Goal: Task Accomplishment & Management: Manage account settings

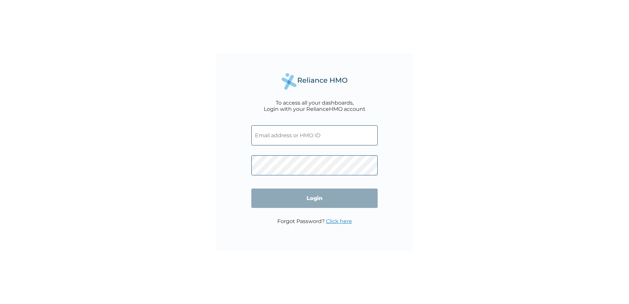
type input "[PERSON_NAME][EMAIL_ADDRESS][DOMAIN_NAME]"
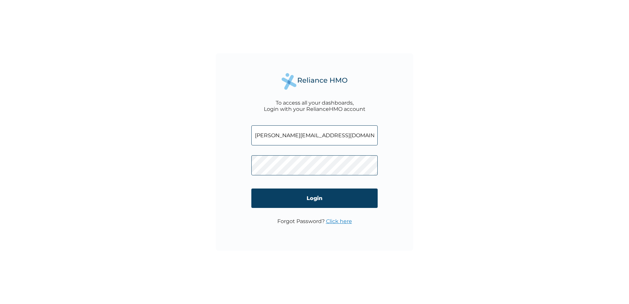
click at [246, 187] on div "To access all your dashboards, Login with your RelianceHMO account [PERSON_NAME…" at bounding box center [315, 152] width 198 height 198
click at [275, 198] on input "Login" at bounding box center [315, 198] width 126 height 19
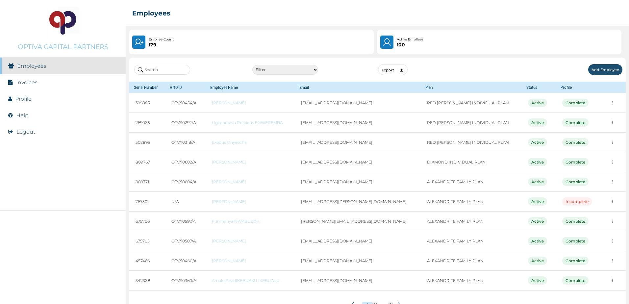
click at [22, 81] on link "Invoices" at bounding box center [26, 82] width 21 height 6
